Goal: Information Seeking & Learning: Learn about a topic

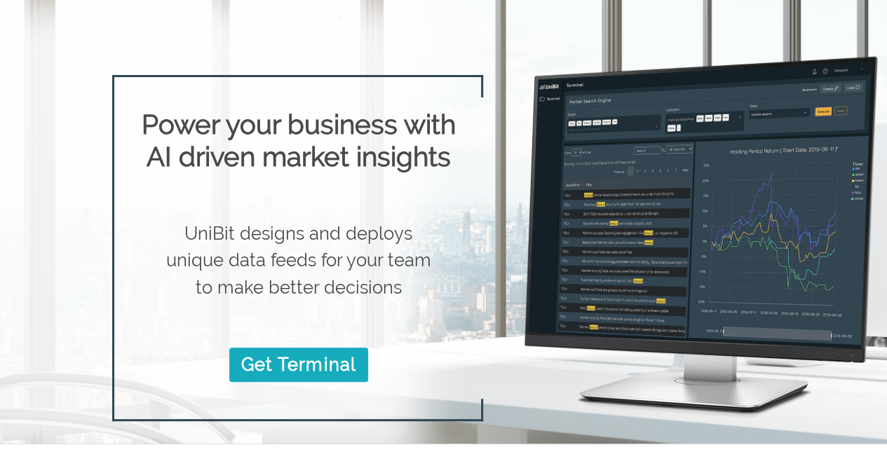
scroll to position [56, 0]
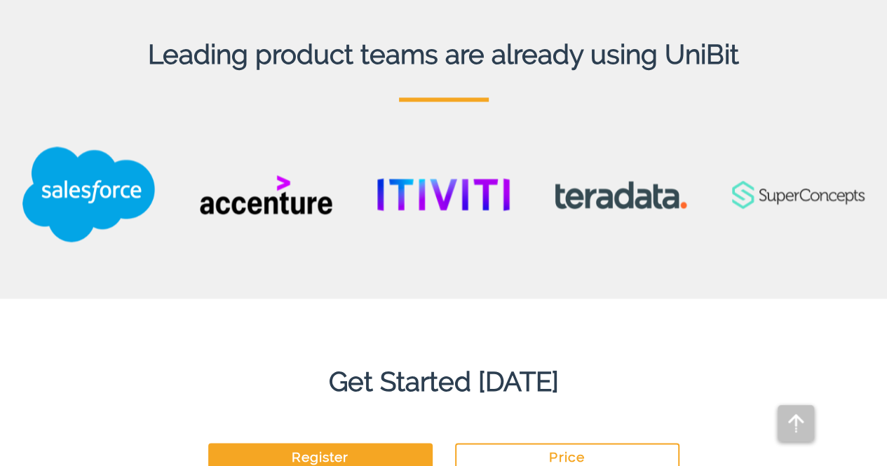
scroll to position [3581, 0]
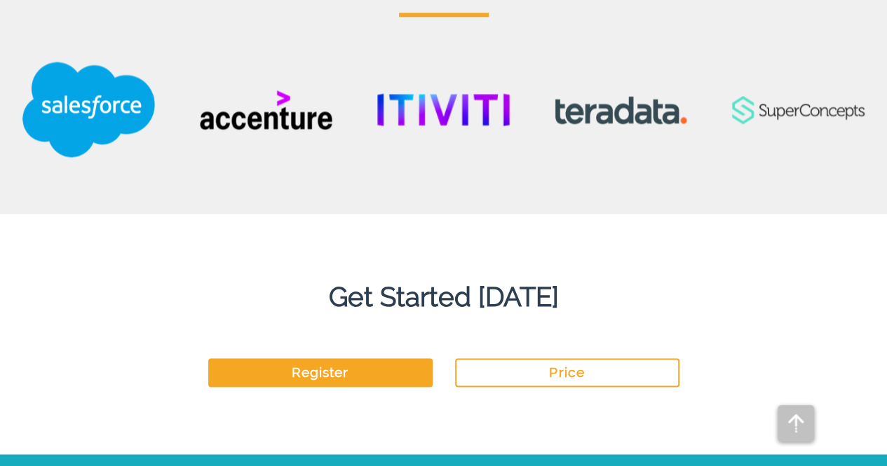
click at [547, 374] on link "Price" at bounding box center [567, 372] width 224 height 29
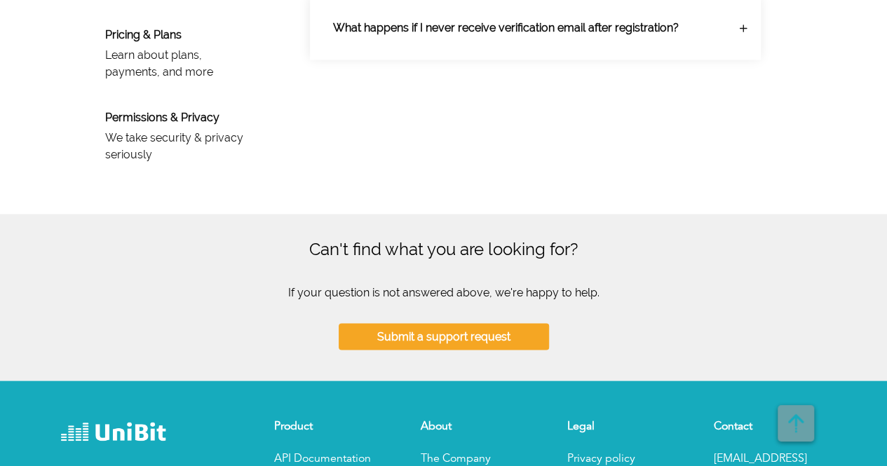
scroll to position [1279, 0]
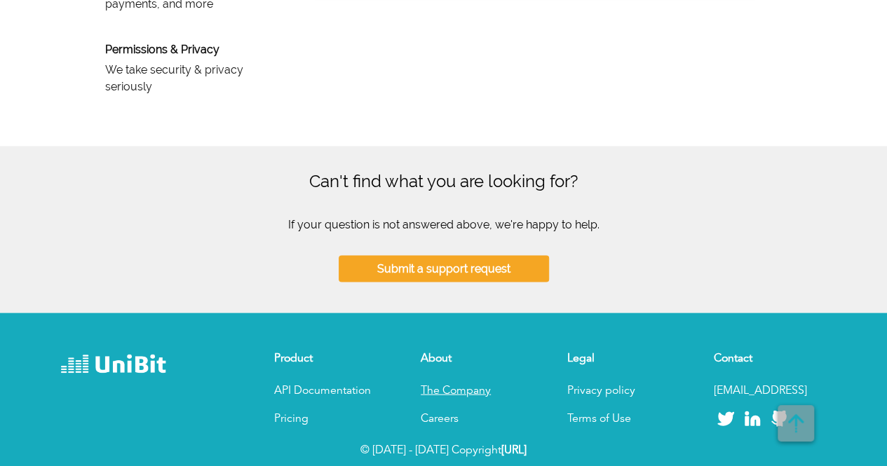
click at [468, 389] on p "The Company" at bounding box center [477, 390] width 112 height 17
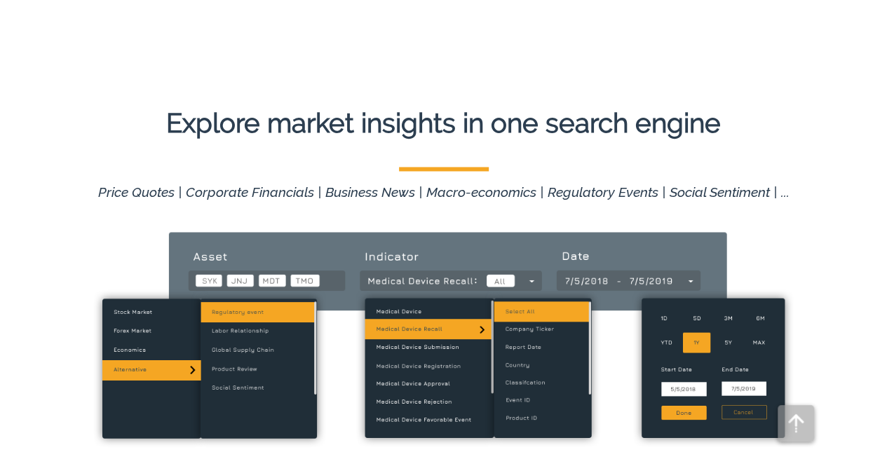
scroll to position [1121, 0]
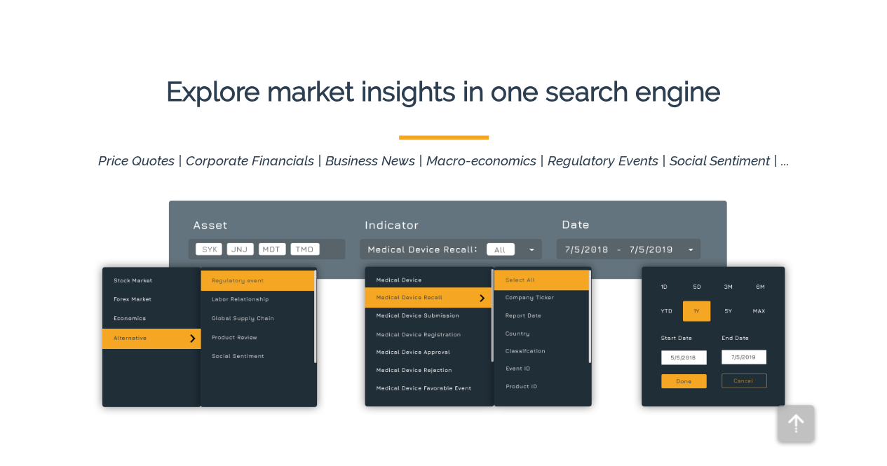
click at [73, 93] on h4 "Explore market insights in one search engine" at bounding box center [443, 64] width 887 height 88
